Goal: Task Accomplishment & Management: Manage account settings

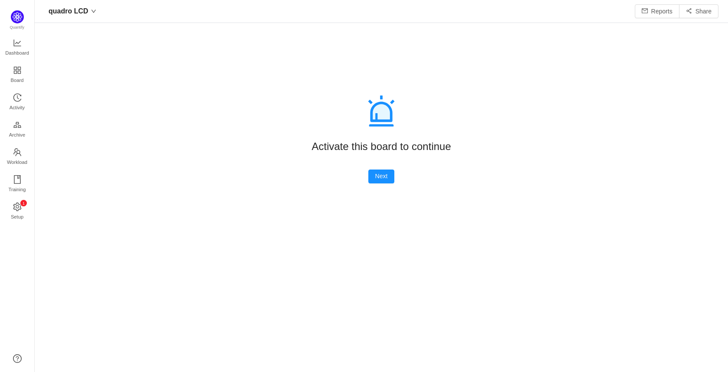
scroll to position [359, 674]
click at [380, 172] on button "Next" at bounding box center [381, 176] width 26 height 14
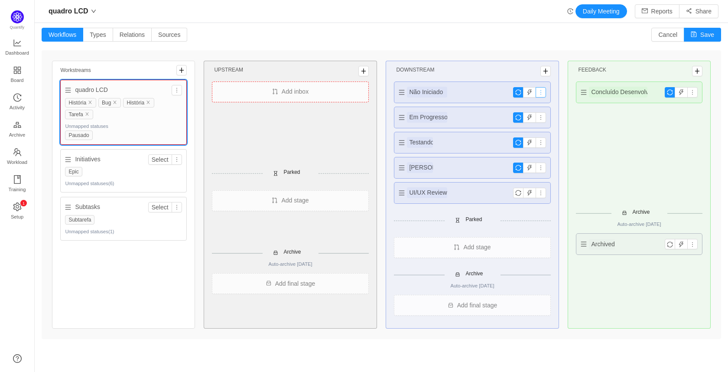
click at [536, 89] on button "button" at bounding box center [541, 92] width 10 height 10
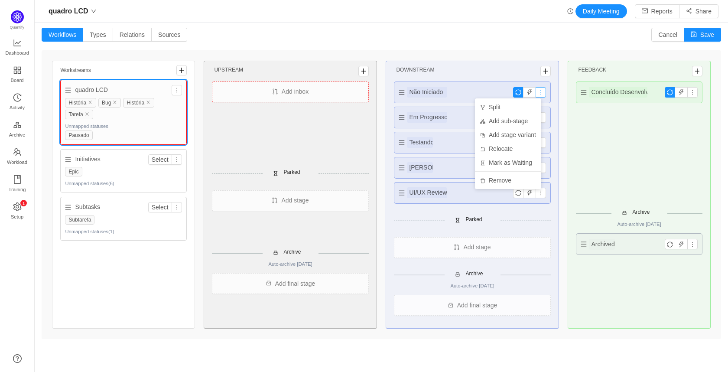
click at [536, 90] on button "button" at bounding box center [541, 92] width 10 height 10
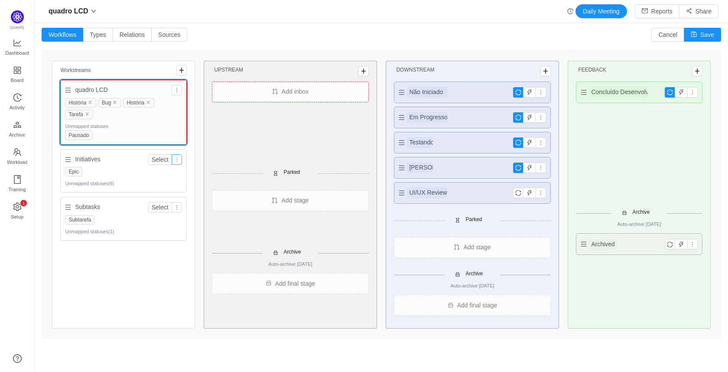
click at [175, 163] on button "button" at bounding box center [177, 159] width 10 height 10
click at [13, 39] on link "Dashboard" at bounding box center [17, 47] width 9 height 17
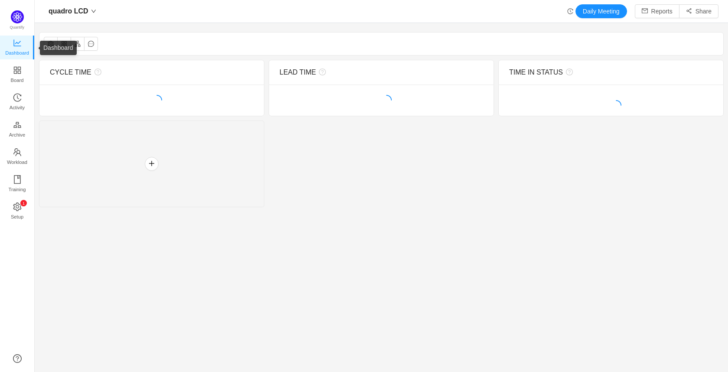
click at [20, 48] on span "Dashboard" at bounding box center [17, 52] width 24 height 17
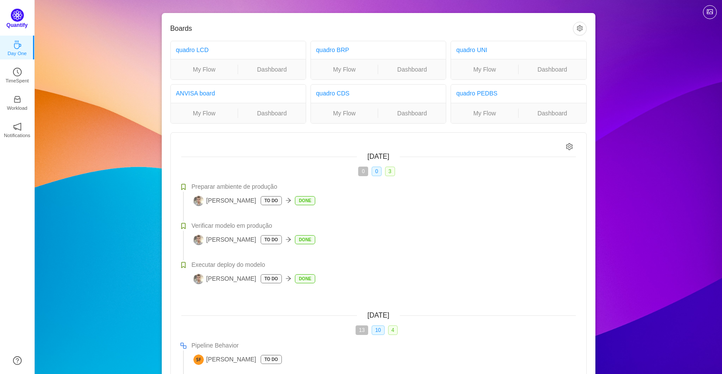
click at [16, 15] on img at bounding box center [17, 15] width 13 height 13
click at [381, 332] on span "10" at bounding box center [377, 330] width 13 height 10
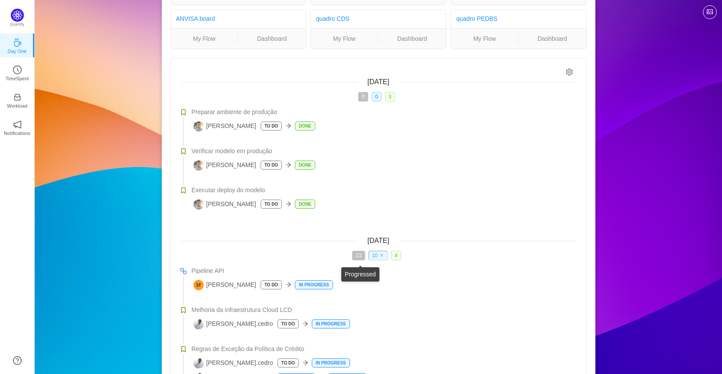
scroll to position [87, 0]
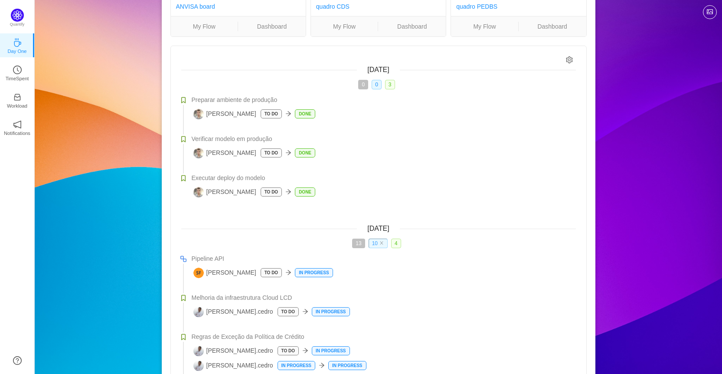
click at [384, 242] on span "10" at bounding box center [377, 243] width 19 height 10
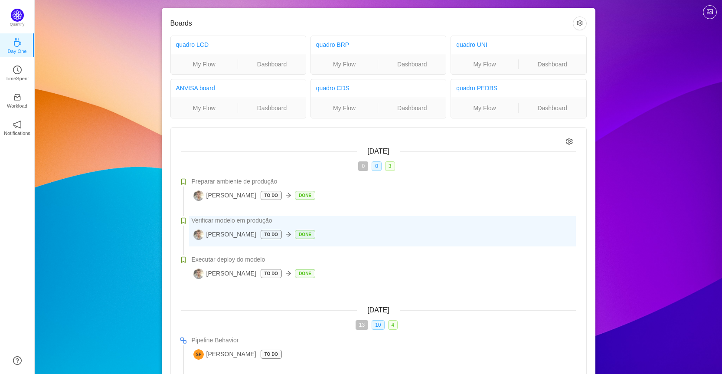
scroll to position [0, 0]
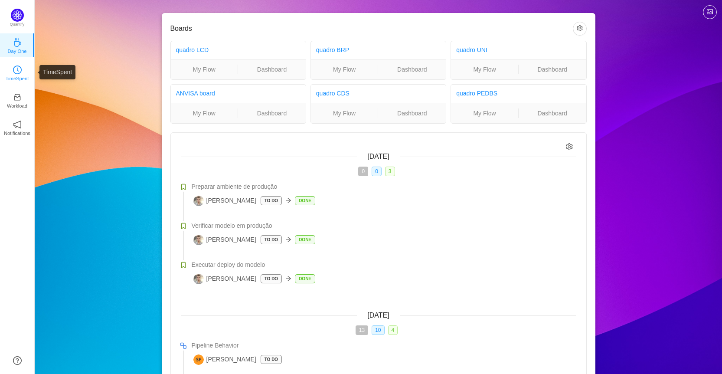
click at [17, 70] on icon "icon: clock-circle" at bounding box center [18, 70] width 2 height 4
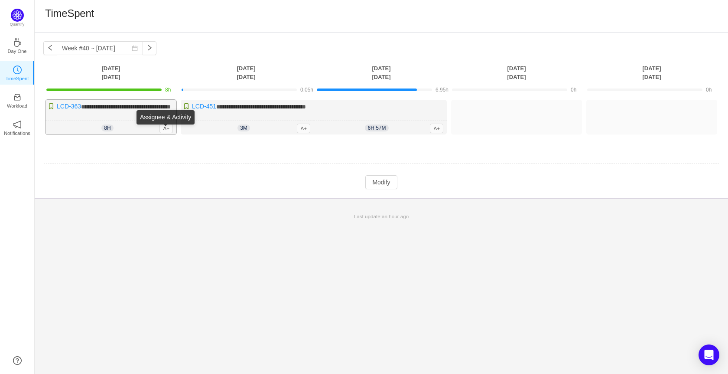
click at [153, 129] on div "8h 8h 0m A+" at bounding box center [111, 128] width 131 height 14
click at [142, 127] on div "8h 8h 0m A+" at bounding box center [111, 128] width 131 height 14
drag, startPoint x: 143, startPoint y: 88, endPoint x: 119, endPoint y: 97, distance: 24.8
click at [141, 89] on div at bounding box center [103, 89] width 115 height 3
click at [97, 108] on span "**********" at bounding box center [126, 107] width 90 height 6
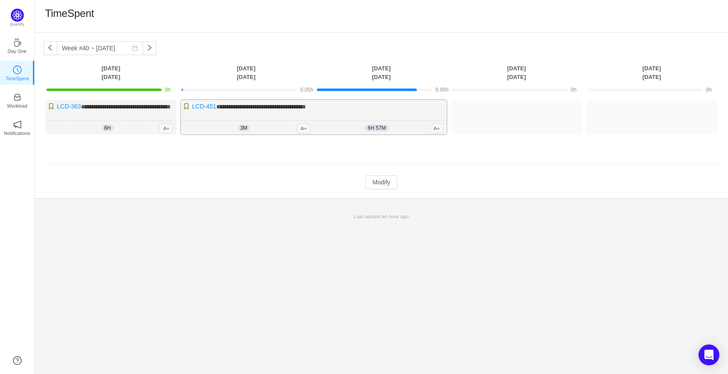
drag, startPoint x: 352, startPoint y: 106, endPoint x: 369, endPoint y: 111, distance: 17.4
click at [352, 107] on div "**********" at bounding box center [314, 117] width 266 height 35
click at [434, 125] on div "Assignee & Activity" at bounding box center [436, 119] width 58 height 18
drag, startPoint x: 334, startPoint y: 90, endPoint x: 316, endPoint y: 94, distance: 18.7
click at [317, 94] on td "6.95h" at bounding box center [381, 88] width 135 height 15
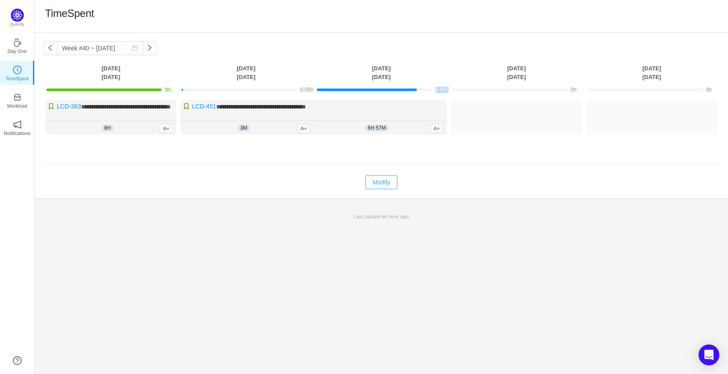
click at [388, 189] on button "Modify" at bounding box center [381, 182] width 32 height 14
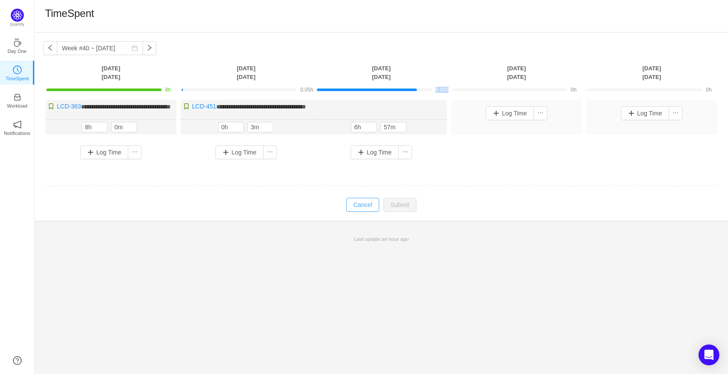
click at [370, 208] on button "Cancel" at bounding box center [362, 205] width 33 height 14
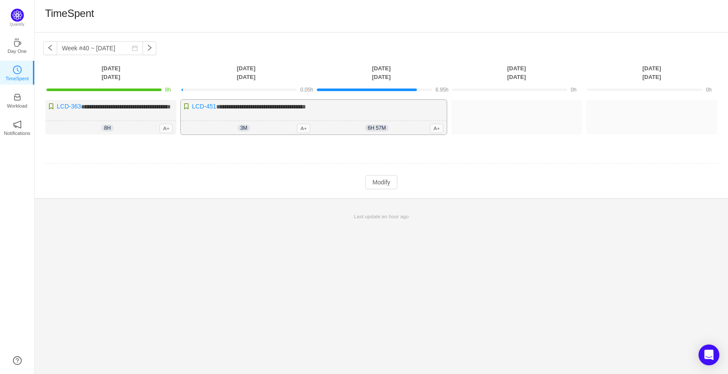
click at [400, 135] on div "6h 57m 6h 57m A+" at bounding box center [380, 128] width 133 height 14
click at [377, 189] on button "Modify" at bounding box center [381, 182] width 32 height 14
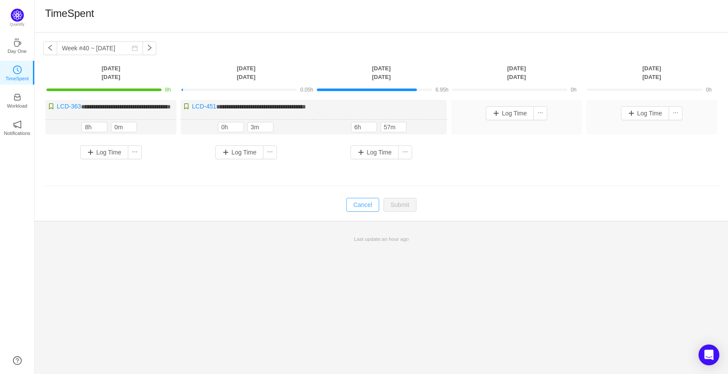
click at [372, 208] on button "Cancel" at bounding box center [362, 205] width 33 height 14
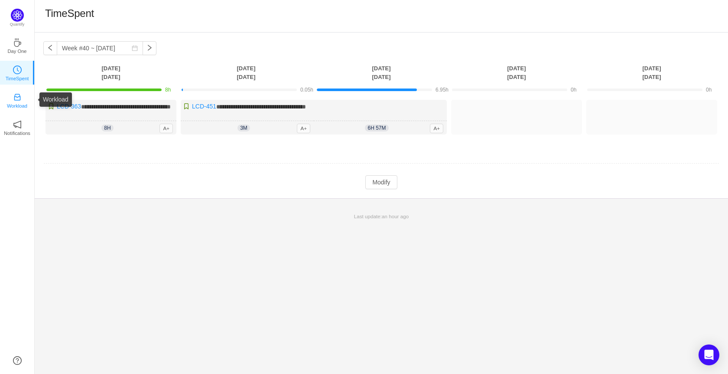
click at [8, 105] on p "Workload" at bounding box center [17, 106] width 20 height 8
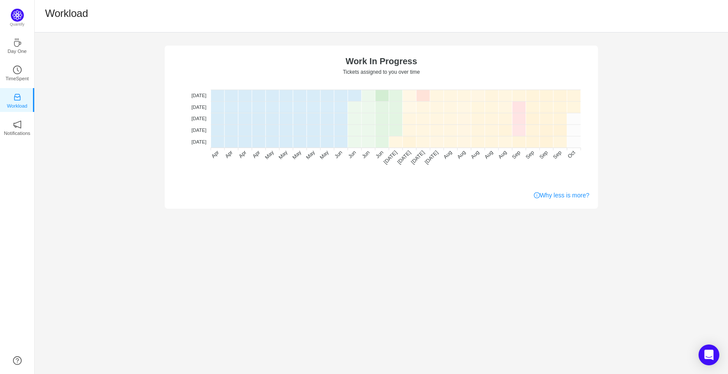
click at [193, 241] on span "No WIP" at bounding box center [181, 245] width 24 height 8
click at [206, 320] on span "Optimal (1-4)" at bounding box center [187, 324] width 37 height 8
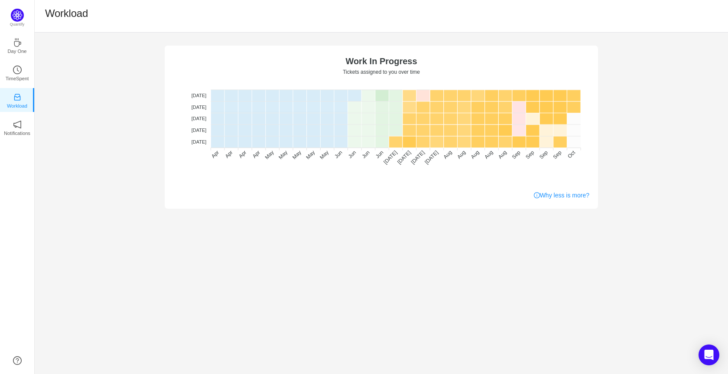
drag, startPoint x: 385, startPoint y: 179, endPoint x: 419, endPoint y: 187, distance: 35.2
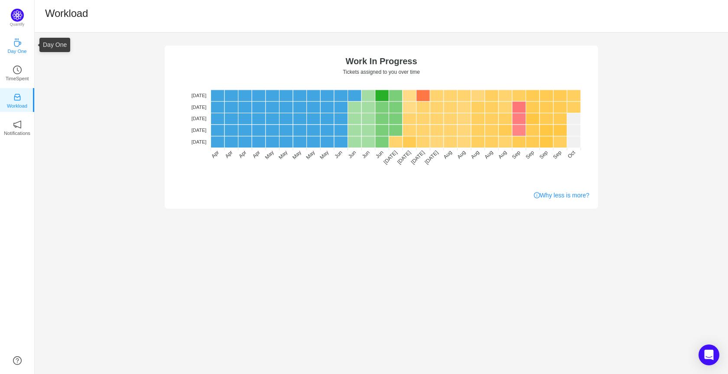
click at [22, 46] on link "Day One" at bounding box center [17, 45] width 9 height 9
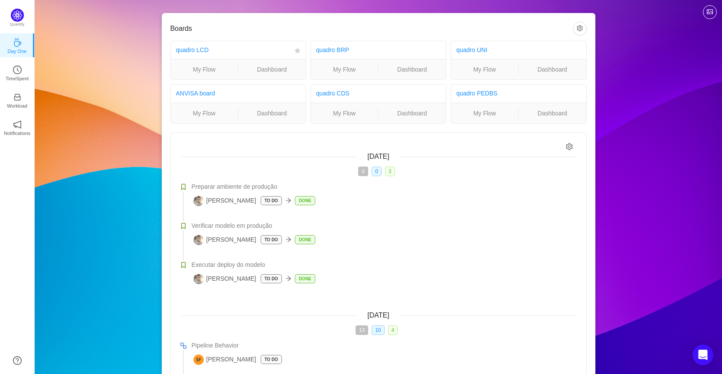
click at [216, 62] on ul "My Flow Dashboard" at bounding box center [238, 69] width 135 height 20
click at [213, 67] on link "My Flow" at bounding box center [204, 70] width 67 height 10
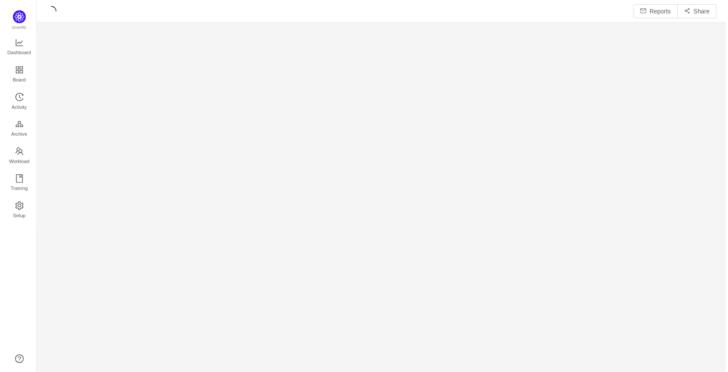
scroll to position [361, 674]
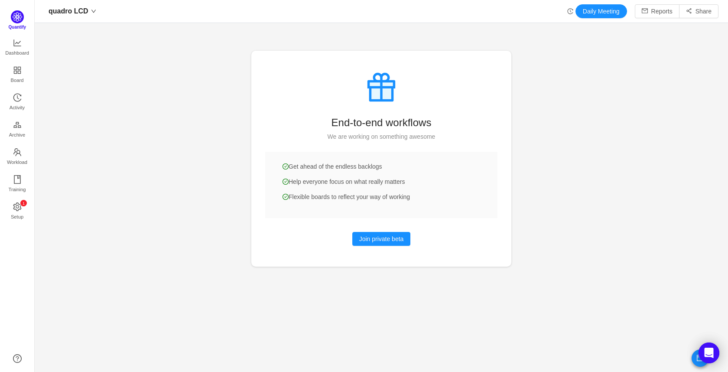
click at [18, 26] on span "Quantify" at bounding box center [18, 27] width 18 height 5
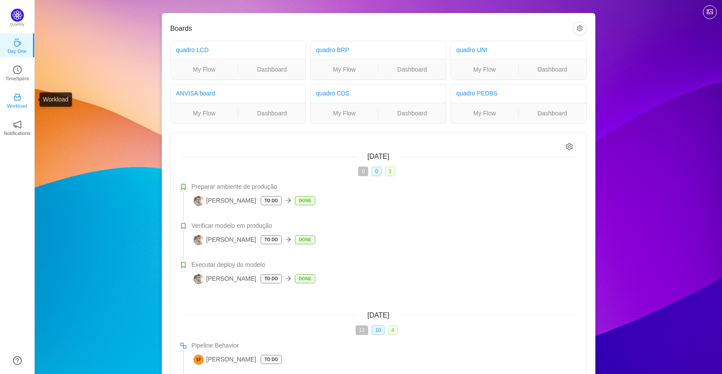
click at [15, 99] on icon "icon: inbox" at bounding box center [17, 97] width 9 height 9
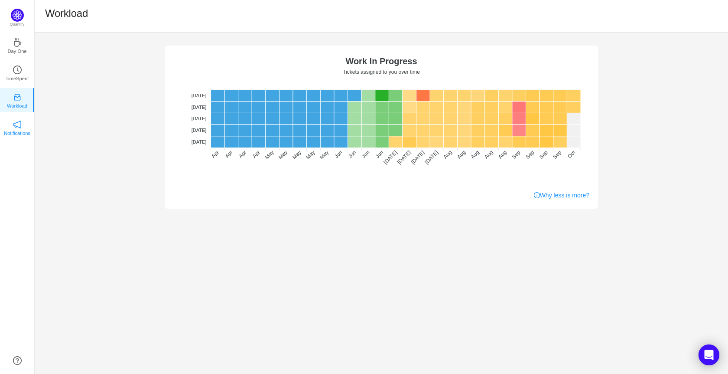
click at [13, 131] on link "Notifications" at bounding box center [17, 127] width 9 height 9
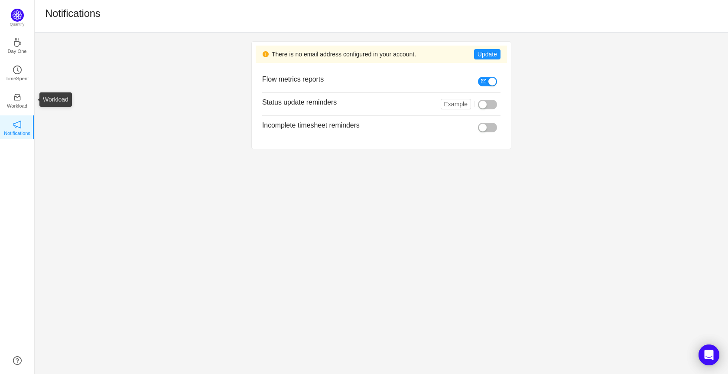
click at [10, 87] on ul "Day One TimeSpent Workload Notifications About" at bounding box center [17, 92] width 34 height 121
click at [15, 73] on icon "icon: clock-circle" at bounding box center [17, 69] width 9 height 9
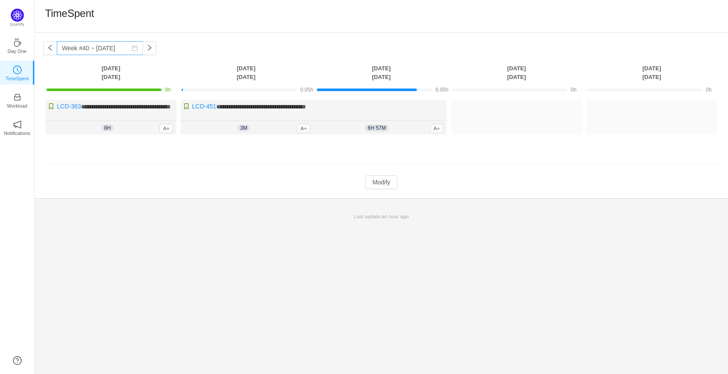
click at [132, 47] on icon "icon: calendar" at bounding box center [135, 48] width 6 height 6
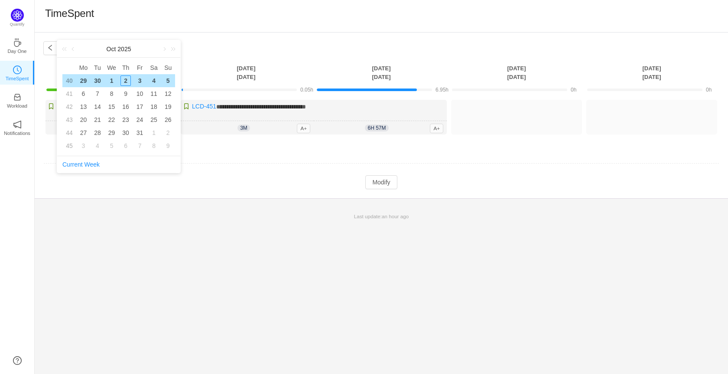
click at [234, 198] on div "**********" at bounding box center [381, 116] width 693 height 166
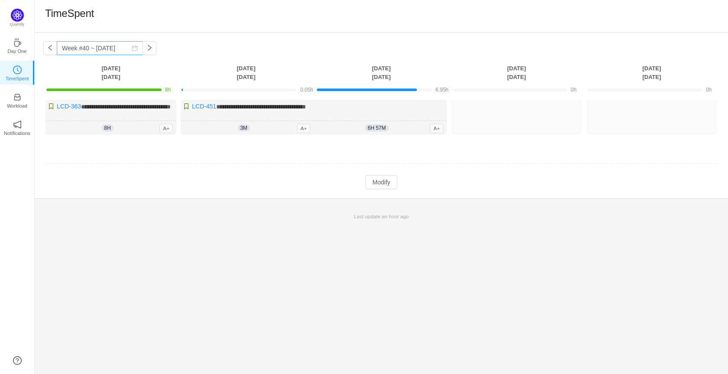
click at [132, 49] on icon "icon: calendar" at bounding box center [135, 48] width 6 height 6
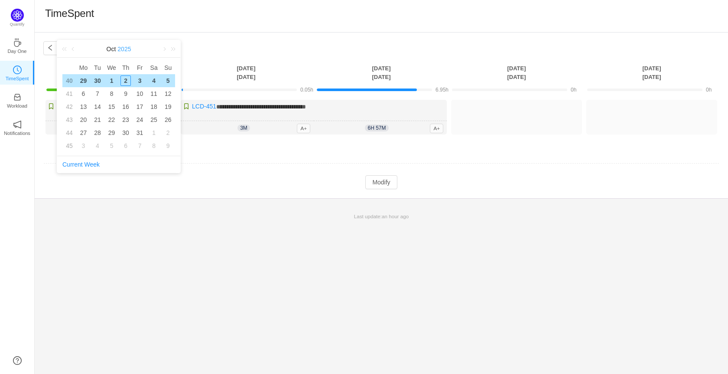
click at [127, 49] on link "2025" at bounding box center [124, 48] width 15 height 17
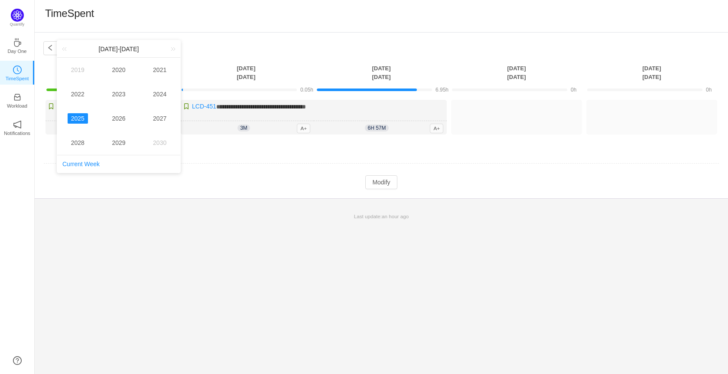
click at [352, 33] on div "**********" at bounding box center [364, 187] width 728 height 374
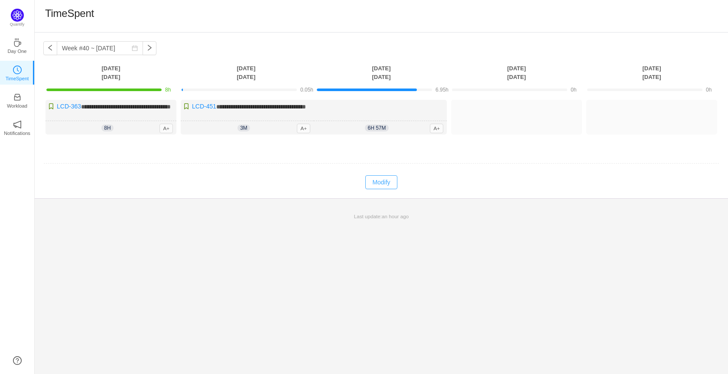
click at [381, 184] on button "Modify" at bounding box center [381, 182] width 32 height 14
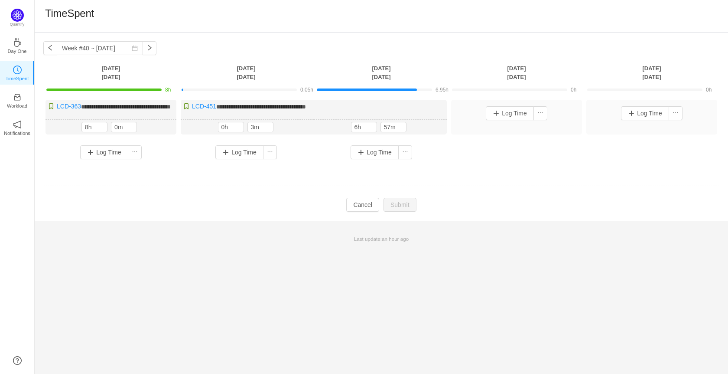
click at [221, 59] on div "**********" at bounding box center [381, 127] width 693 height 188
click at [148, 42] on button "button" at bounding box center [150, 48] width 14 height 14
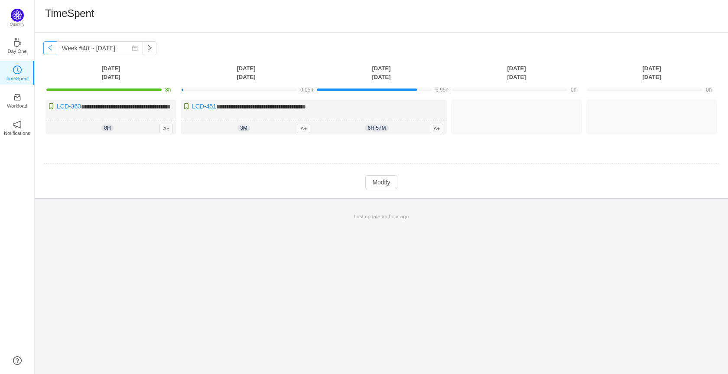
click at [48, 49] on button "button" at bounding box center [50, 48] width 14 height 14
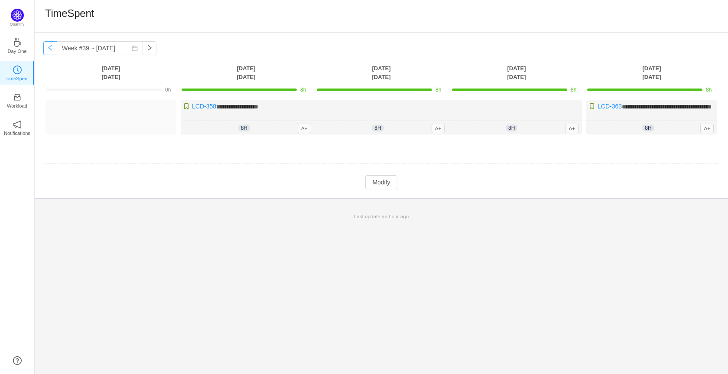
click at [53, 49] on button "button" at bounding box center [50, 48] width 14 height 14
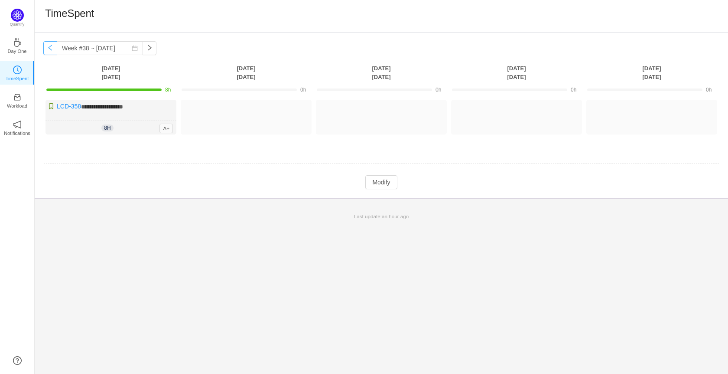
click at [53, 49] on button "button" at bounding box center [50, 48] width 14 height 14
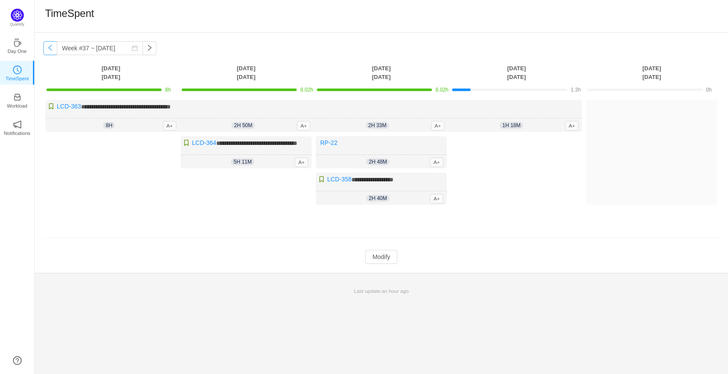
click at [53, 49] on button "button" at bounding box center [50, 48] width 14 height 14
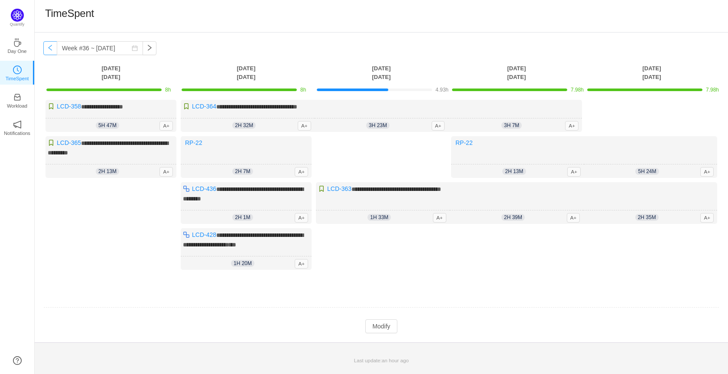
click at [51, 49] on button "button" at bounding box center [50, 48] width 14 height 14
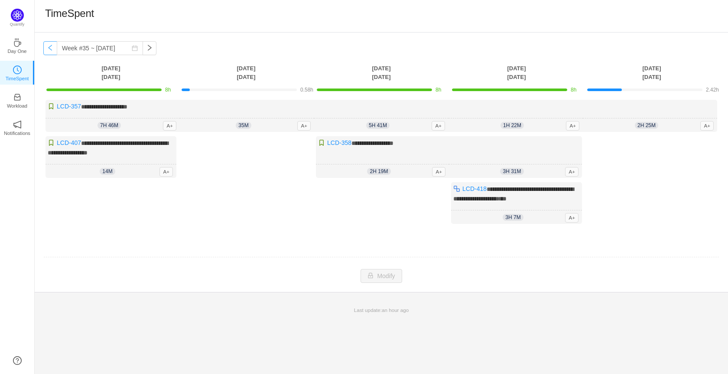
click at [51, 50] on button "button" at bounding box center [50, 48] width 14 height 14
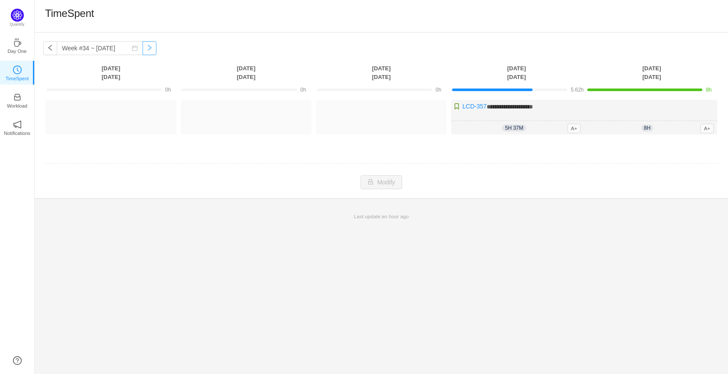
click at [144, 50] on button "button" at bounding box center [150, 48] width 14 height 14
click at [144, 51] on button "button" at bounding box center [150, 48] width 14 height 14
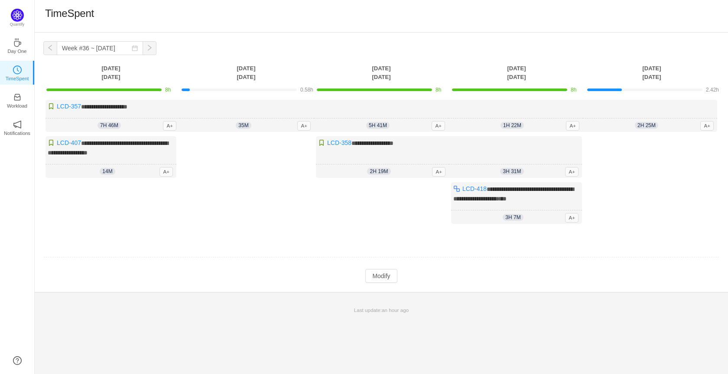
click at [144, 51] on button "button" at bounding box center [150, 48] width 14 height 14
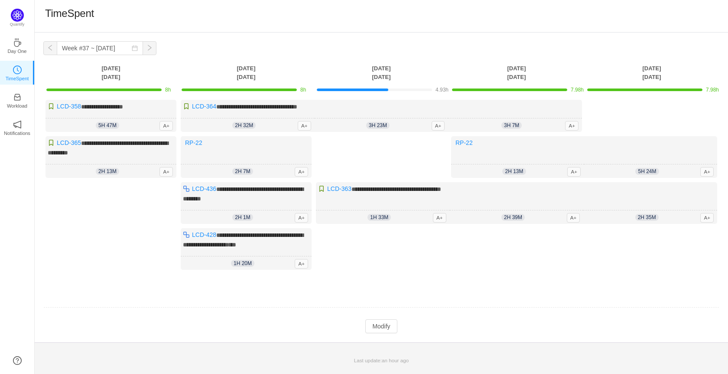
click at [144, 51] on button "button" at bounding box center [150, 48] width 14 height 14
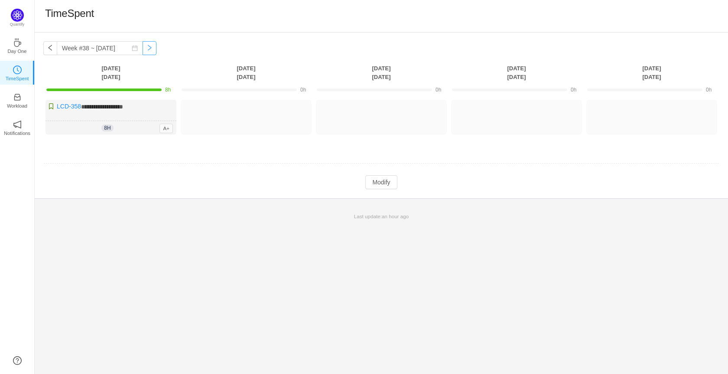
click at [144, 51] on button "button" at bounding box center [150, 48] width 14 height 14
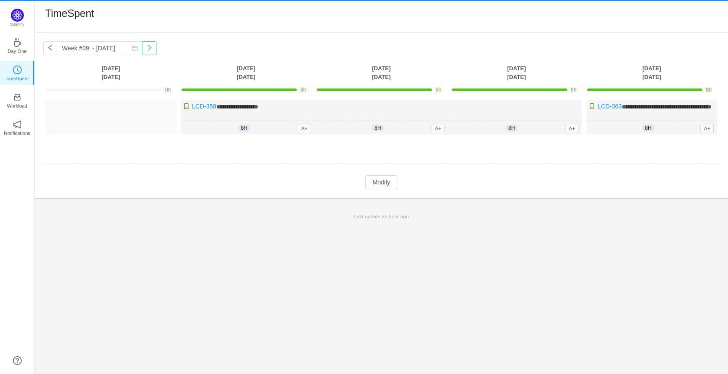
click at [143, 51] on button "button" at bounding box center [150, 48] width 14 height 14
type input "Week #40 ~ Sep 29"
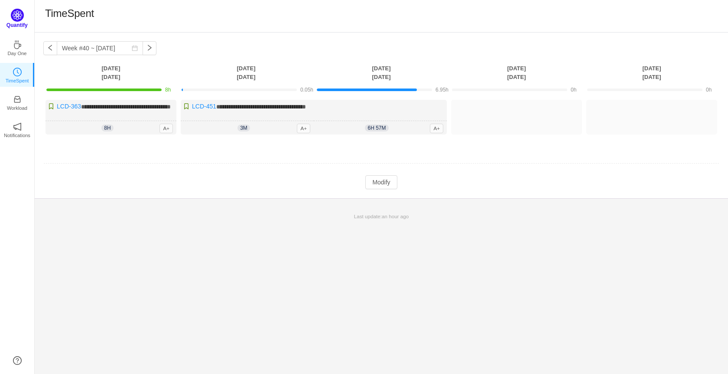
click at [18, 20] on img at bounding box center [17, 15] width 13 height 13
click at [12, 10] on div "Quantify" at bounding box center [17, 21] width 34 height 25
click at [23, 47] on p "Day One" at bounding box center [16, 51] width 19 height 8
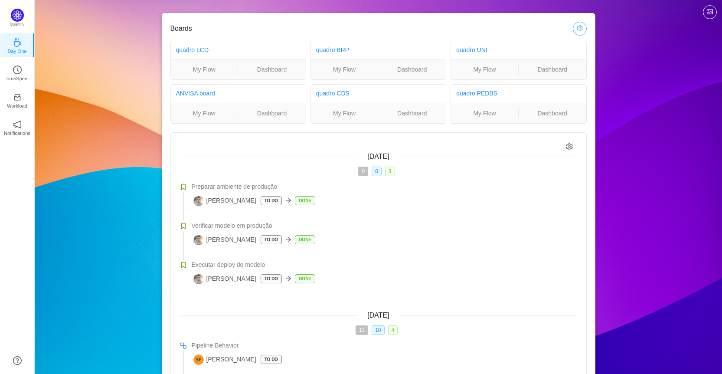
click at [580, 27] on button "button" at bounding box center [580, 29] width 14 height 14
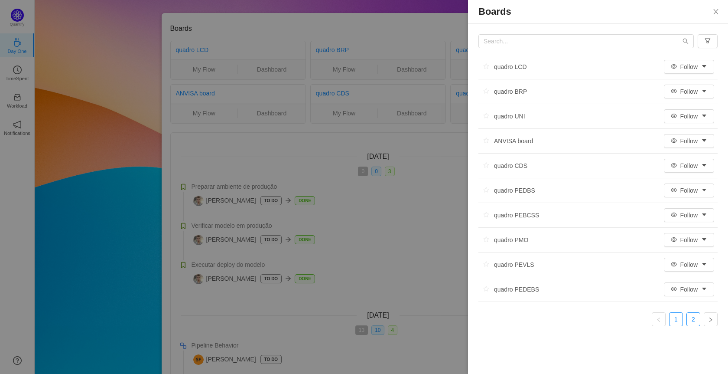
click at [698, 317] on link "2" at bounding box center [693, 318] width 13 height 13
click at [675, 292] on link "1" at bounding box center [676, 294] width 13 height 13
click at [709, 6] on button "Close" at bounding box center [716, 12] width 24 height 24
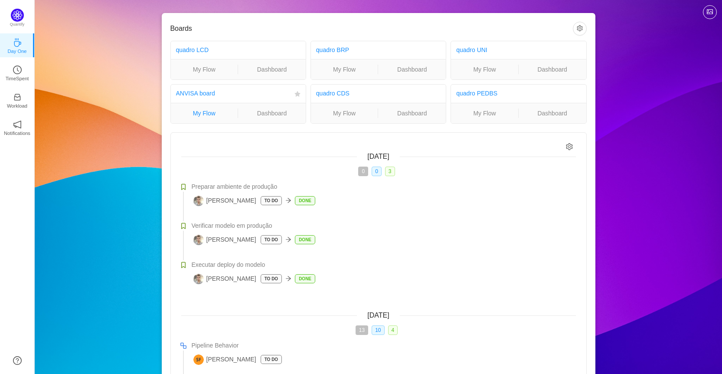
click at [218, 112] on link "My Flow" at bounding box center [204, 113] width 67 height 10
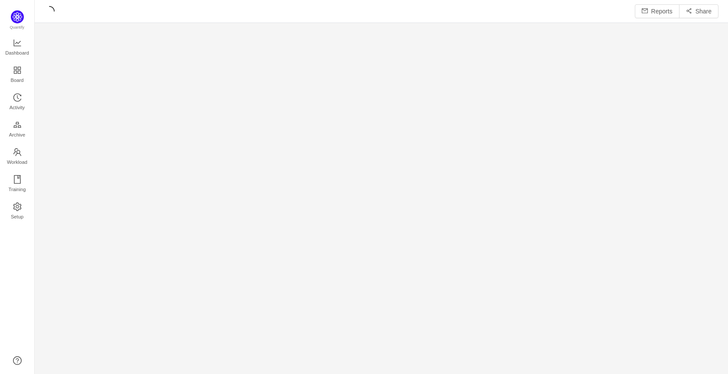
scroll to position [11, 11]
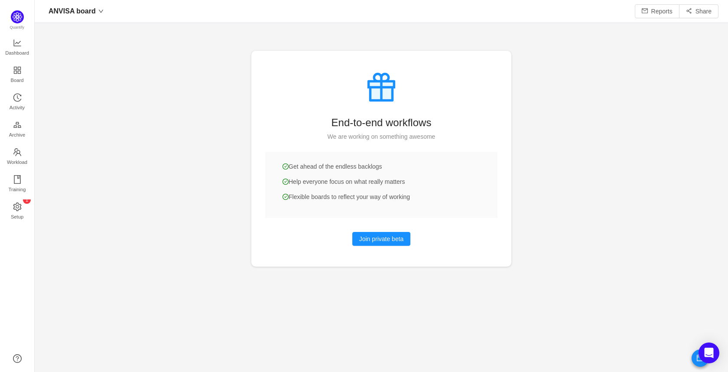
scroll to position [359, 674]
click at [20, 76] on span "Board" at bounding box center [17, 80] width 13 height 17
click at [15, 19] on img at bounding box center [17, 16] width 13 height 13
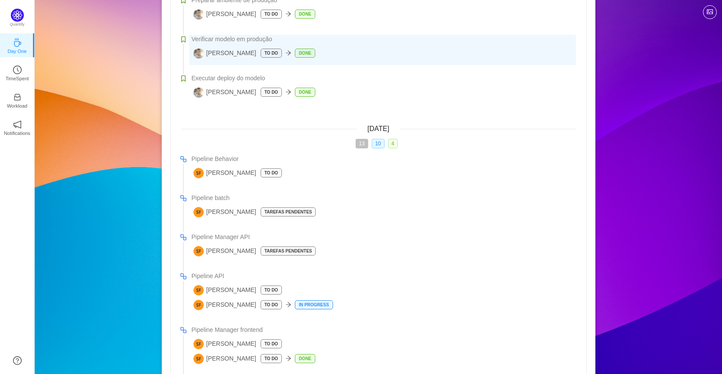
scroll to position [87, 0]
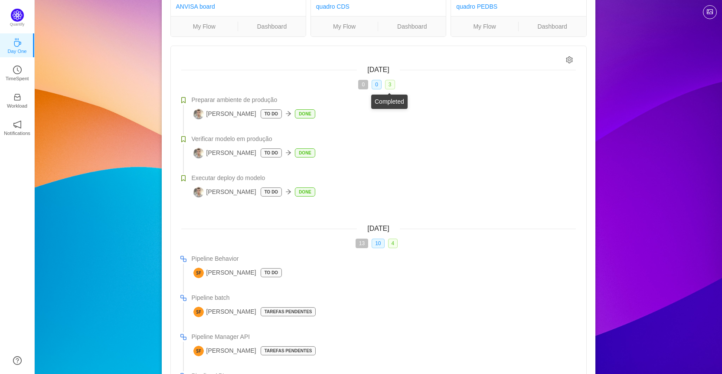
click at [390, 84] on span "3" at bounding box center [390, 85] width 10 height 10
click at [395, 86] on span "3" at bounding box center [389, 85] width 16 height 10
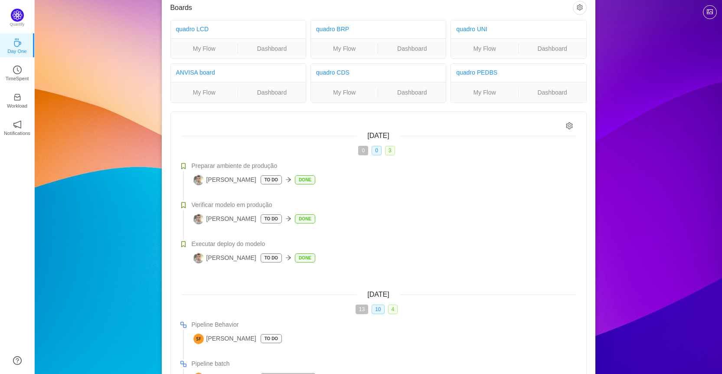
scroll to position [0, 0]
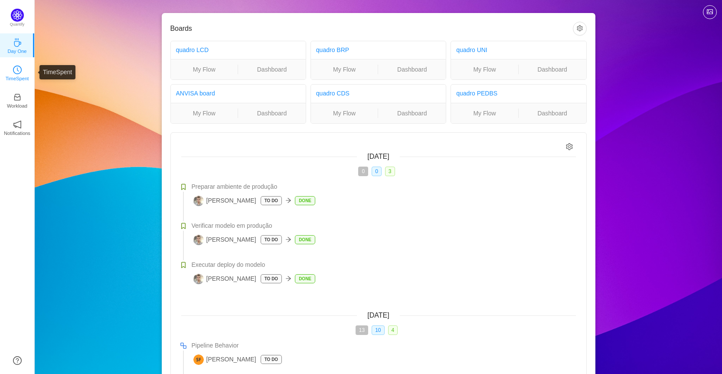
click at [16, 68] on link "TimeSpent" at bounding box center [17, 72] width 9 height 9
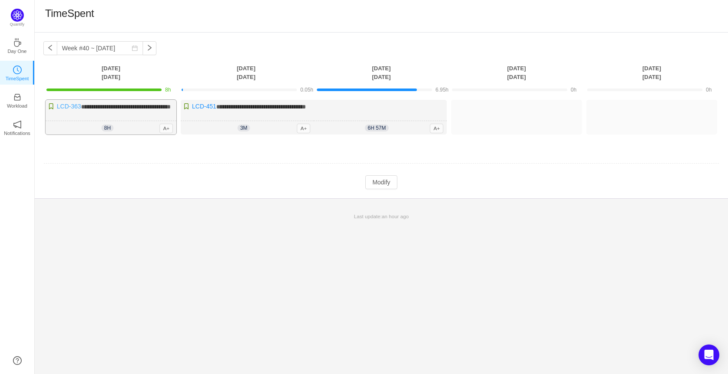
click at [62, 105] on link "LCD-363" at bounding box center [69, 106] width 24 height 7
click at [74, 107] on link "LCD-363" at bounding box center [69, 106] width 24 height 7
click at [423, 57] on div "**********" at bounding box center [381, 116] width 693 height 166
click at [217, 34] on div "**********" at bounding box center [381, 116] width 693 height 166
click at [215, 36] on div "**********" at bounding box center [381, 116] width 693 height 166
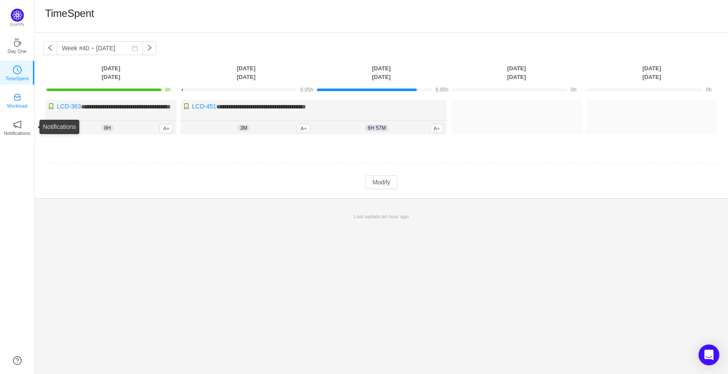
click at [17, 106] on p "Workload" at bounding box center [17, 106] width 20 height 8
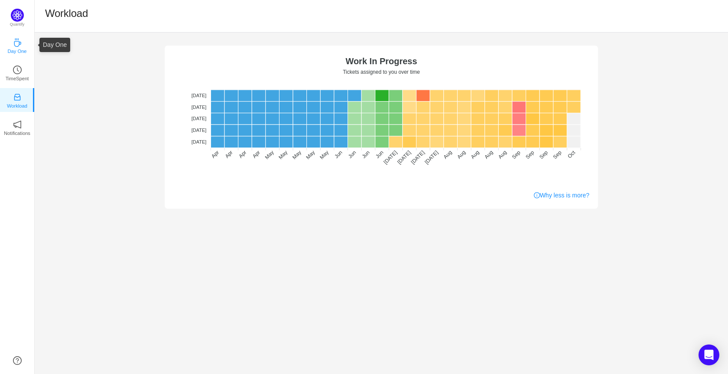
click at [23, 47] on p "Day One" at bounding box center [16, 51] width 19 height 8
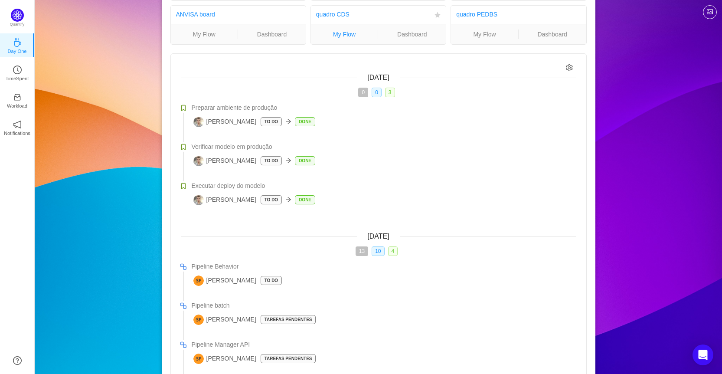
scroll to position [87, 0]
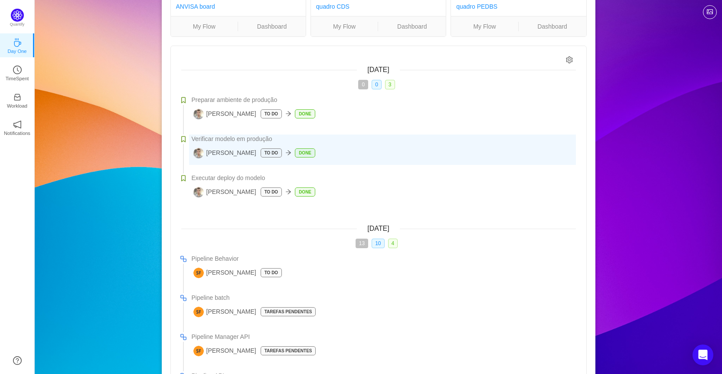
click at [243, 150] on div "Lucas Loezer To Do Done" at bounding box center [384, 153] width 382 height 10
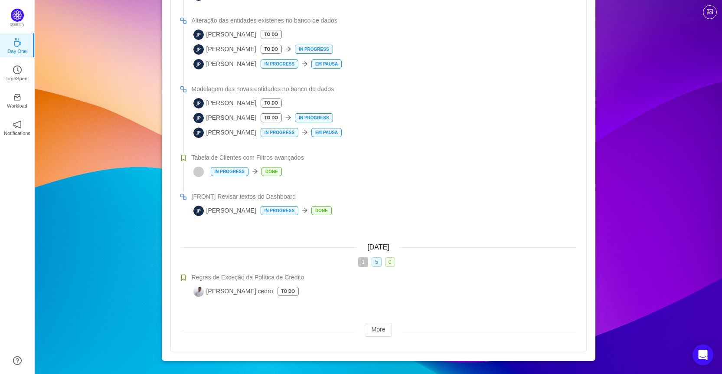
scroll to position [897, 0]
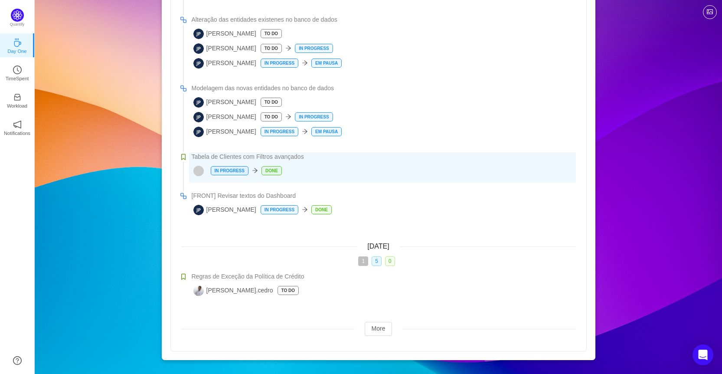
click at [198, 166] on span at bounding box center [198, 171] width 10 height 10
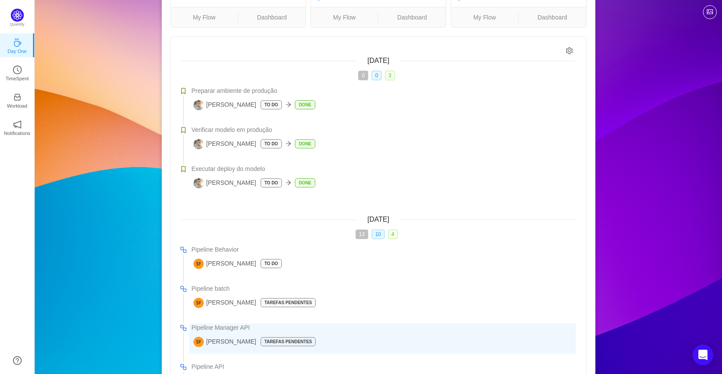
scroll to position [0, 0]
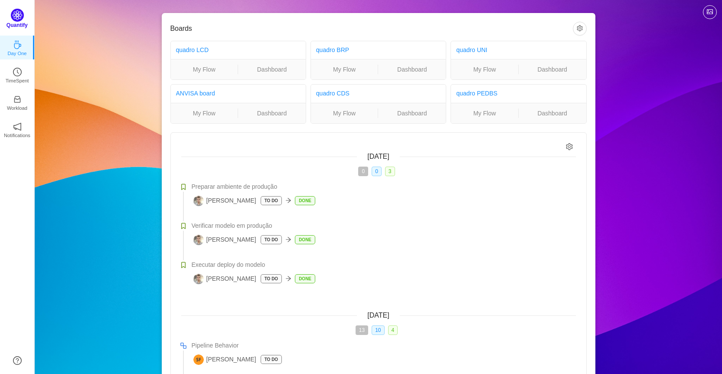
click at [15, 16] on img at bounding box center [17, 15] width 13 height 13
click at [17, 17] on img at bounding box center [17, 15] width 13 height 13
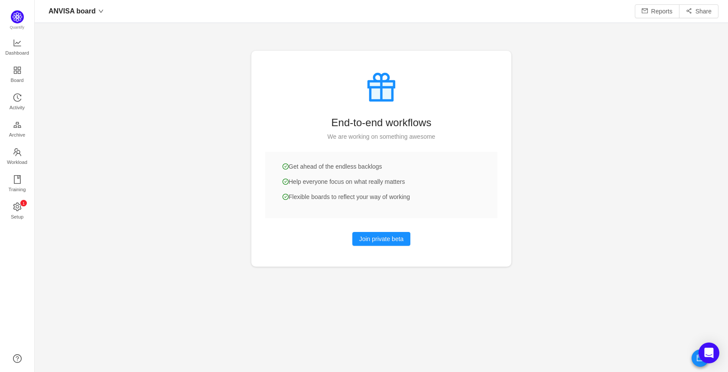
scroll to position [359, 674]
click at [13, 47] on span "Dashboard" at bounding box center [17, 52] width 24 height 17
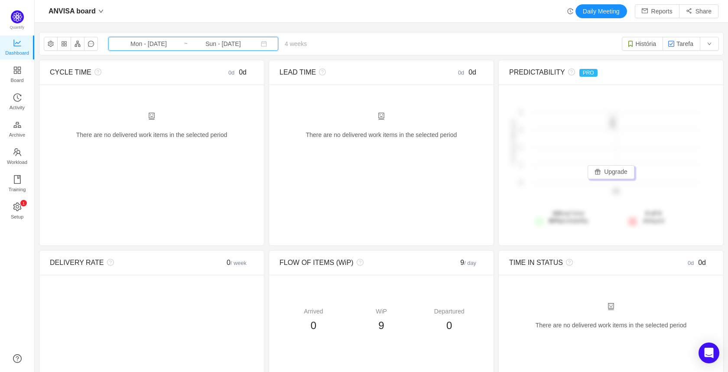
click at [261, 41] on icon "icon: calendar" at bounding box center [264, 44] width 6 height 6
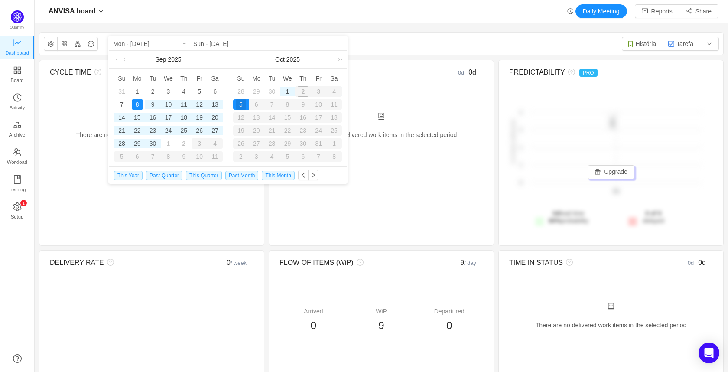
click at [250, 41] on input "Sun - [DATE]" at bounding box center [268, 44] width 150 height 10
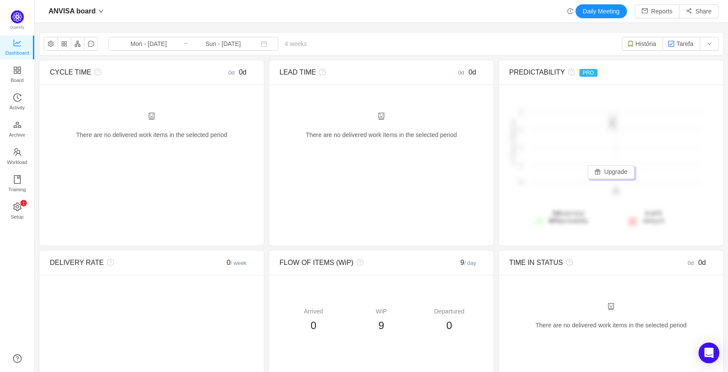
click at [251, 21] on div "ANVISA board Daily Meeting Reports Share" at bounding box center [381, 11] width 693 height 23
click at [20, 75] on span "Board" at bounding box center [17, 80] width 13 height 17
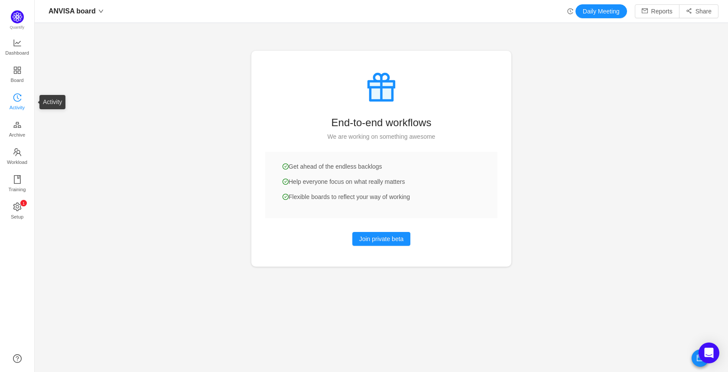
click at [22, 104] on span "Activity" at bounding box center [17, 107] width 15 height 17
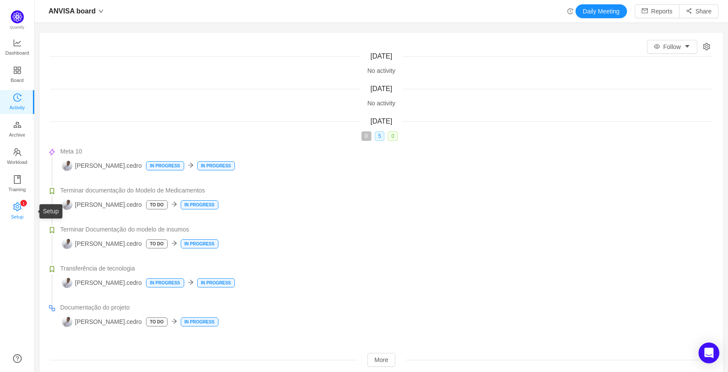
click at [14, 209] on span "Setup" at bounding box center [17, 216] width 13 height 17
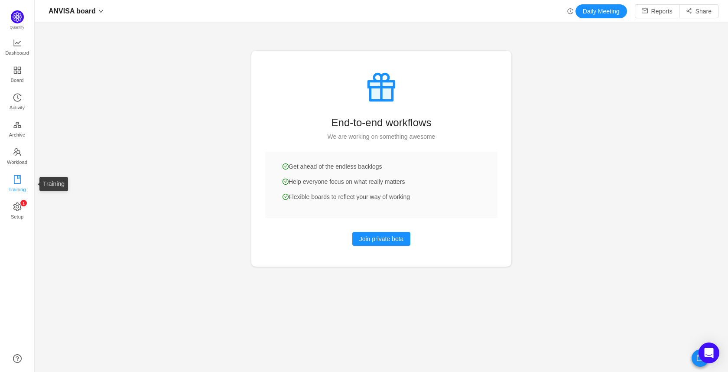
click at [22, 179] on link "Training" at bounding box center [17, 184] width 9 height 17
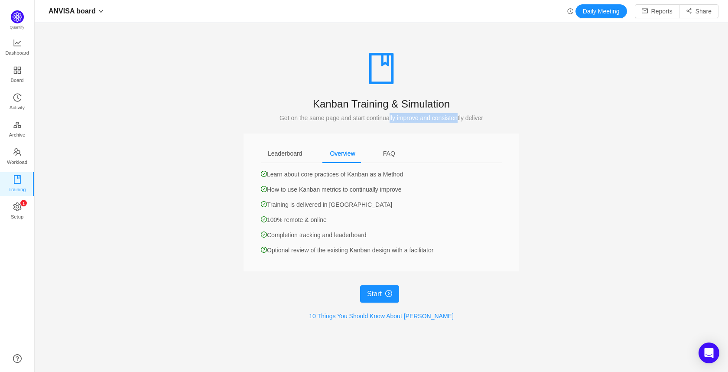
drag, startPoint x: 388, startPoint y: 115, endPoint x: 454, endPoint y: 117, distance: 65.9
click at [453, 117] on div "Get on the same page and start continually improve and consistently deliver" at bounding box center [382, 118] width 276 height 10
click at [454, 117] on div "Get on the same page and start continually improve and consistently deliver" at bounding box center [382, 118] width 276 height 10
click at [22, 150] on link "Workload" at bounding box center [17, 156] width 9 height 17
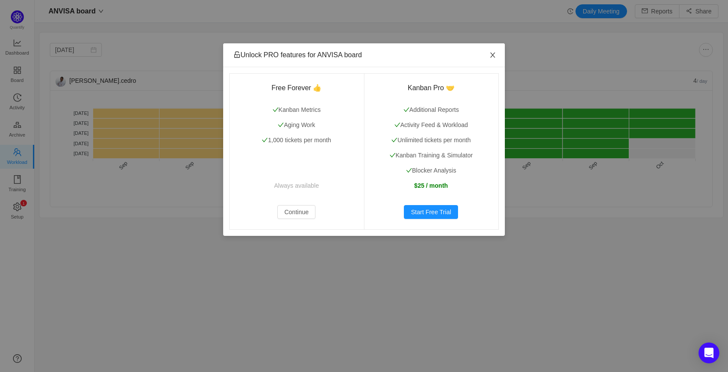
click at [495, 55] on icon "icon: close" at bounding box center [492, 55] width 7 height 7
click at [501, 53] on span "Close" at bounding box center [493, 55] width 24 height 24
click at [492, 50] on span "Close" at bounding box center [493, 55] width 24 height 24
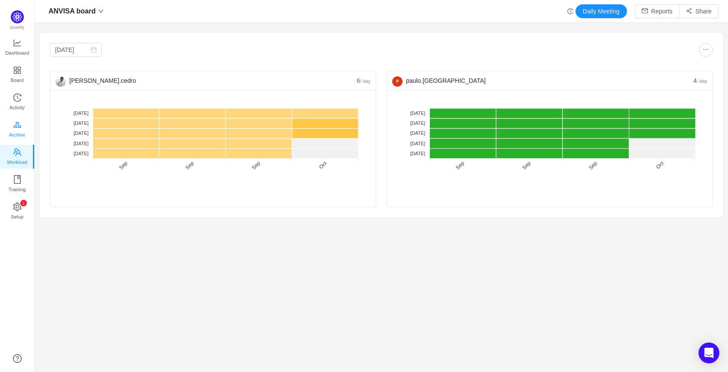
click at [22, 130] on link "Archive" at bounding box center [17, 129] width 9 height 17
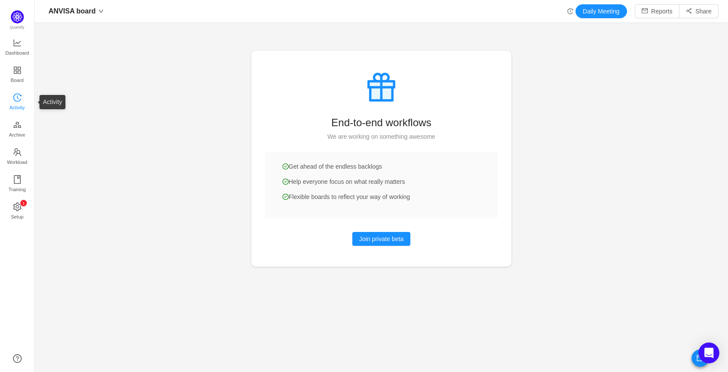
click at [19, 99] on span "Activity" at bounding box center [17, 107] width 15 height 17
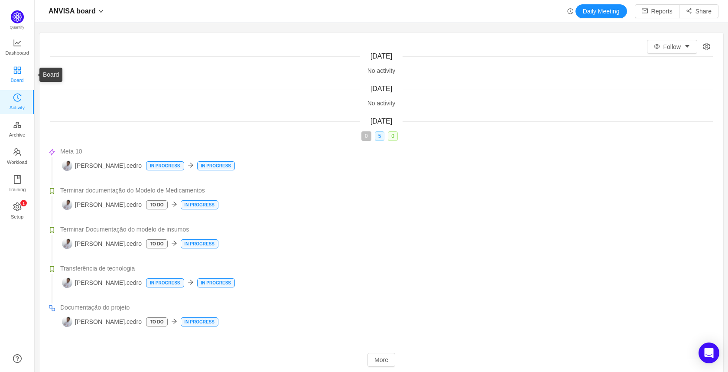
click at [13, 66] on link "Board" at bounding box center [17, 74] width 9 height 17
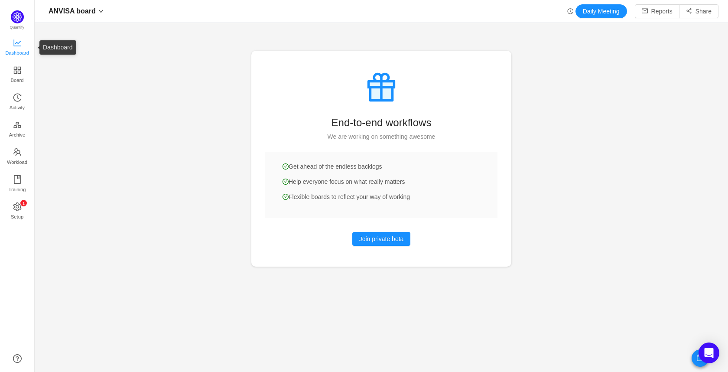
click at [13, 42] on link "Dashboard" at bounding box center [17, 47] width 9 height 17
